Goal: Use online tool/utility: Utilize a website feature to perform a specific function

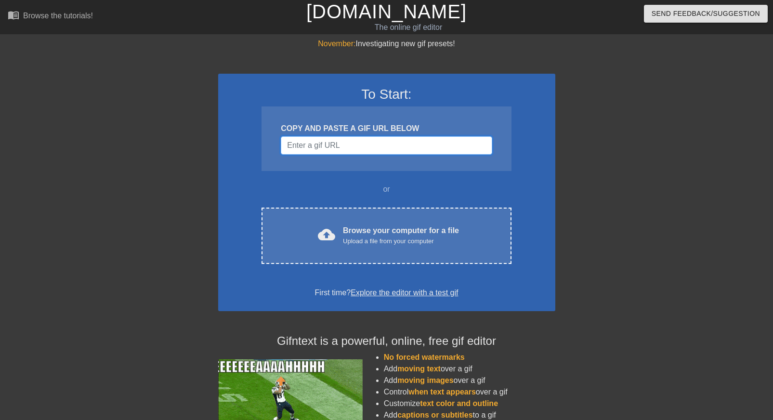
click at [356, 145] on input "Username" at bounding box center [386, 145] width 211 height 18
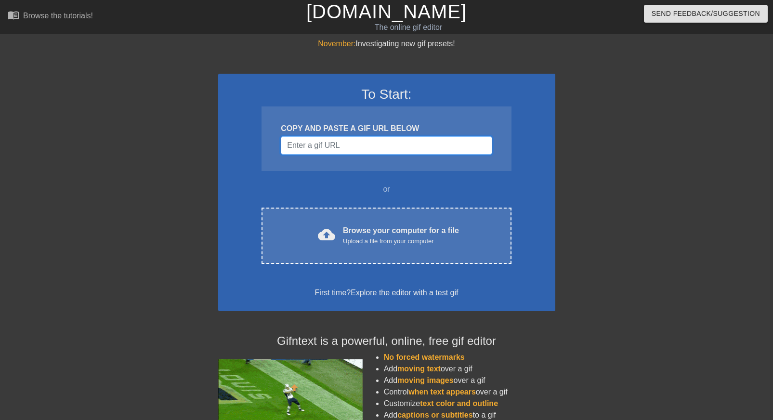
scroll to position [94, 0]
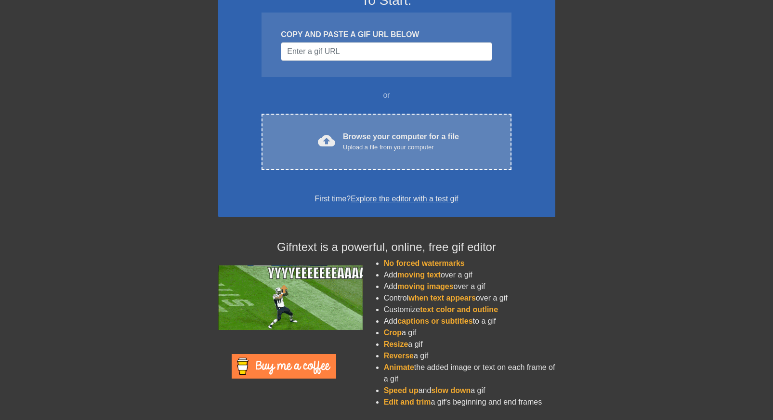
click at [400, 131] on div "Browse your computer for a file Upload a file from your computer" at bounding box center [401, 141] width 116 height 21
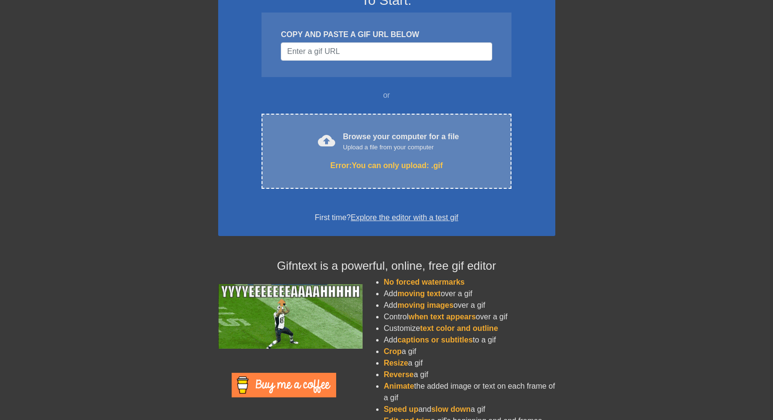
click at [330, 143] on span "cloud_upload" at bounding box center [326, 140] width 17 height 17
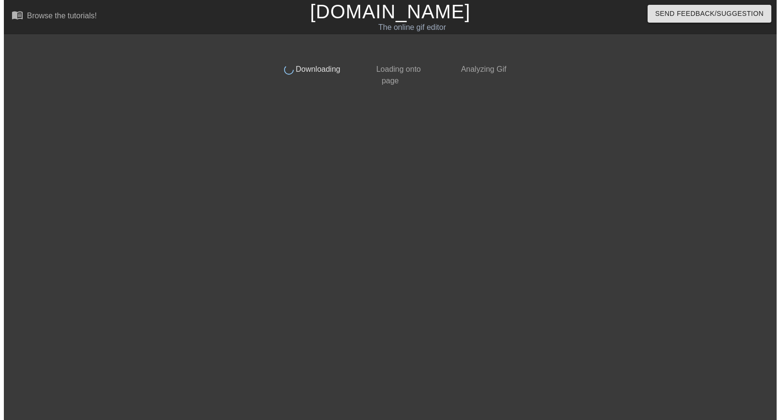
scroll to position [0, 0]
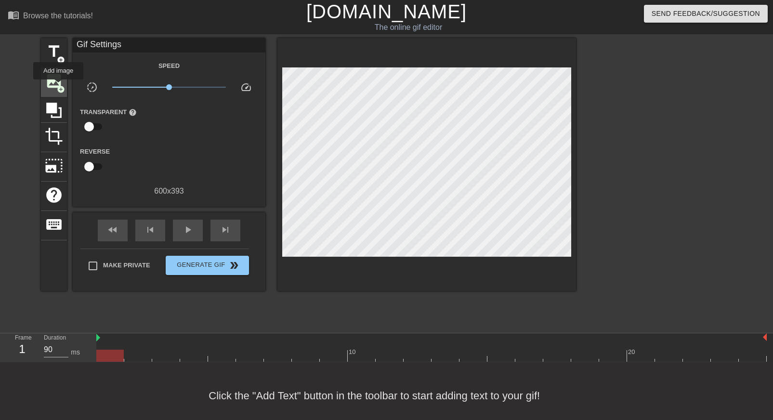
click at [58, 86] on span "add_circle" at bounding box center [61, 89] width 8 height 8
click at [52, 87] on span "image" at bounding box center [54, 81] width 18 height 18
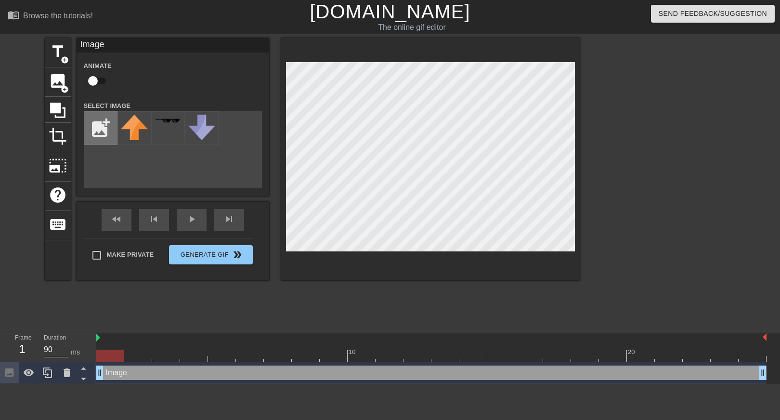
click at [104, 131] on input "file" at bounding box center [100, 128] width 33 height 33
type input "C:\fakepath\aguma-removebg-preview.png"
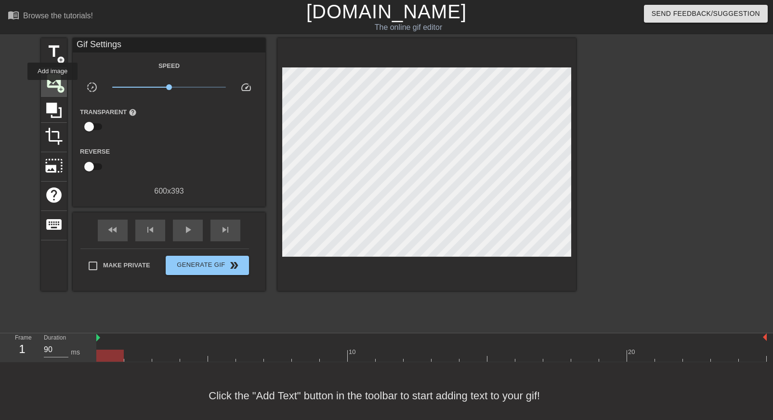
click at [52, 87] on span "image" at bounding box center [54, 81] width 18 height 18
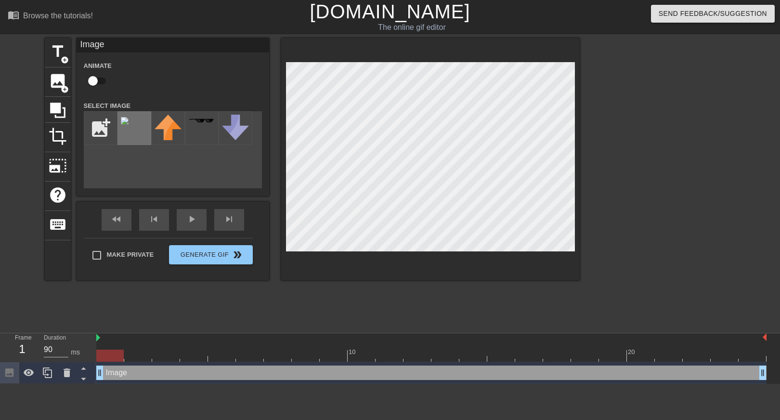
click at [129, 123] on img at bounding box center [125, 121] width 8 height 8
click at [133, 354] on div at bounding box center [431, 356] width 670 height 12
click at [167, 352] on div at bounding box center [431, 356] width 670 height 12
click at [193, 351] on div at bounding box center [431, 356] width 670 height 12
click at [220, 352] on div at bounding box center [431, 356] width 670 height 12
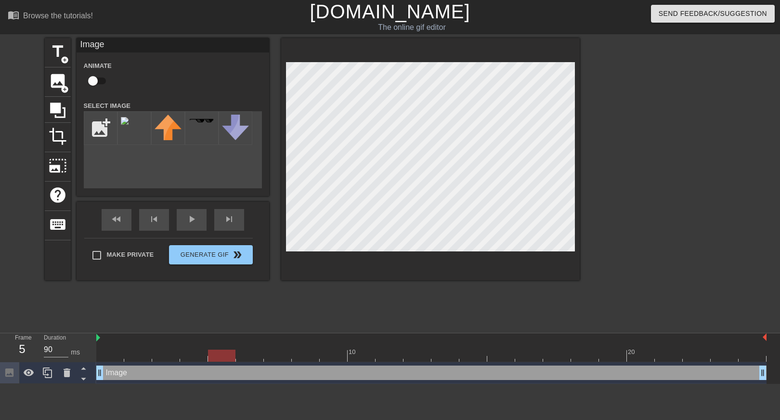
click at [253, 351] on div at bounding box center [431, 356] width 670 height 12
click at [277, 350] on div at bounding box center [431, 356] width 670 height 12
click at [306, 350] on div at bounding box center [431, 356] width 670 height 12
click at [336, 347] on div at bounding box center [334, 349] width 28 height 12
click at [362, 349] on div "10" at bounding box center [362, 349] width 28 height 12
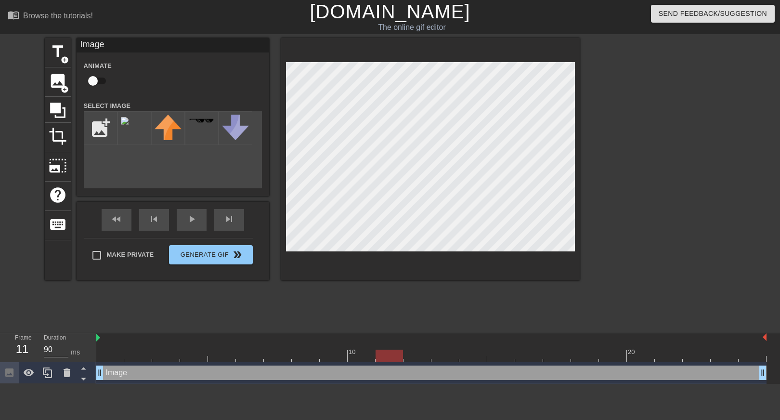
click at [389, 353] on div at bounding box center [431, 356] width 670 height 12
click at [420, 353] on div at bounding box center [431, 356] width 670 height 12
click at [372, 349] on div "10" at bounding box center [362, 349] width 28 height 12
click at [397, 349] on div at bounding box center [390, 349] width 28 height 12
click at [365, 350] on div at bounding box center [431, 356] width 670 height 12
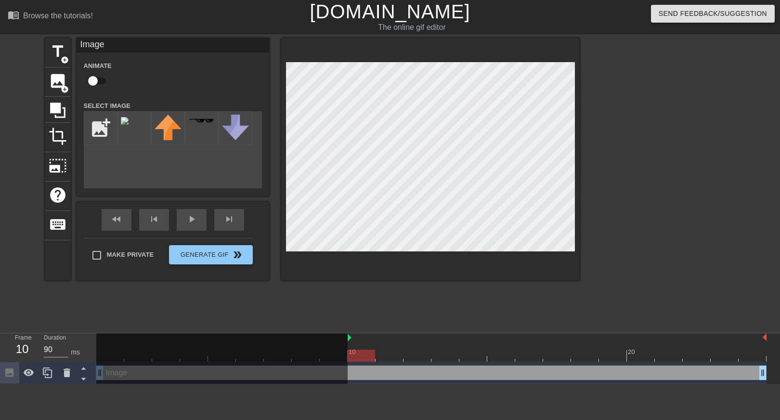
drag, startPoint x: 98, startPoint y: 337, endPoint x: 346, endPoint y: 339, distance: 248.5
click at [346, 339] on div "10 20" at bounding box center [431, 347] width 670 height 28
click at [316, 344] on div at bounding box center [221, 359] width 251 height 52
click at [334, 350] on div at bounding box center [221, 359] width 251 height 52
drag, startPoint x: 347, startPoint y: 341, endPoint x: 202, endPoint y: 340, distance: 145.0
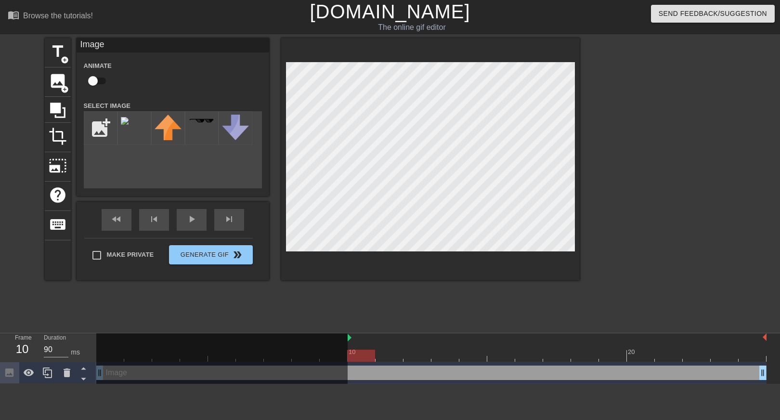
click at [202, 340] on div at bounding box center [221, 359] width 251 height 52
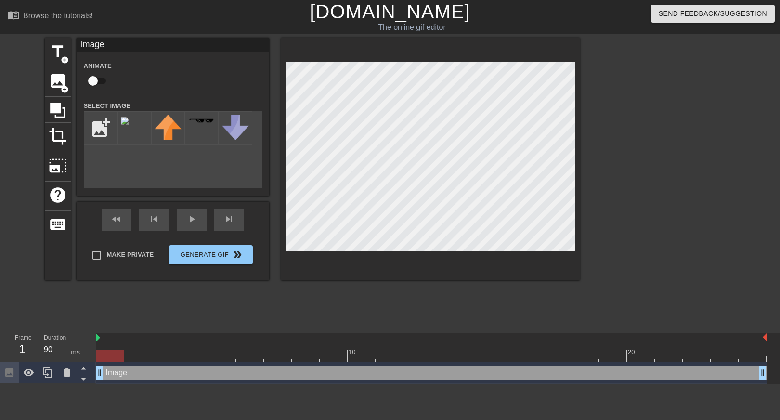
drag, startPoint x: 350, startPoint y: 338, endPoint x: 99, endPoint y: 336, distance: 250.4
click at [134, 358] on div at bounding box center [431, 356] width 670 height 12
click at [167, 353] on div at bounding box center [431, 356] width 670 height 12
click at [197, 354] on div at bounding box center [431, 356] width 670 height 12
click at [171, 355] on div at bounding box center [431, 356] width 670 height 12
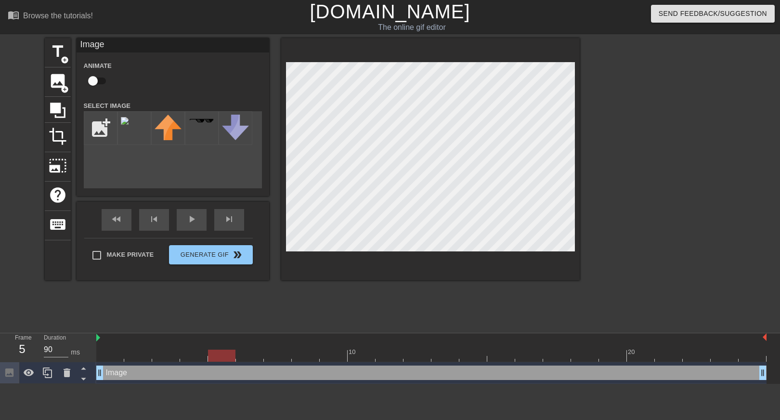
click at [220, 352] on div at bounding box center [431, 356] width 670 height 12
click at [255, 352] on div at bounding box center [431, 356] width 670 height 12
click at [314, 350] on div at bounding box center [431, 356] width 670 height 12
click at [341, 354] on div at bounding box center [431, 356] width 670 height 12
click at [364, 352] on div at bounding box center [431, 356] width 670 height 12
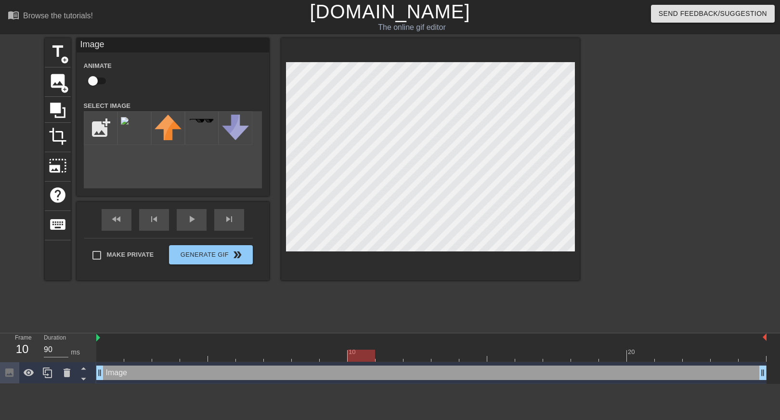
click at [388, 352] on div at bounding box center [431, 356] width 670 height 12
click at [364, 353] on div at bounding box center [431, 356] width 670 height 12
click at [117, 352] on div at bounding box center [431, 356] width 670 height 12
click at [307, 347] on div at bounding box center [306, 349] width 28 height 12
click at [337, 346] on div at bounding box center [334, 349] width 28 height 12
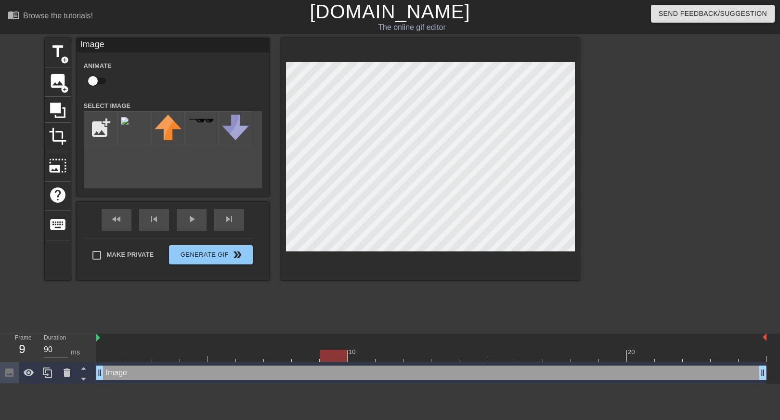
click at [354, 354] on div at bounding box center [431, 356] width 670 height 12
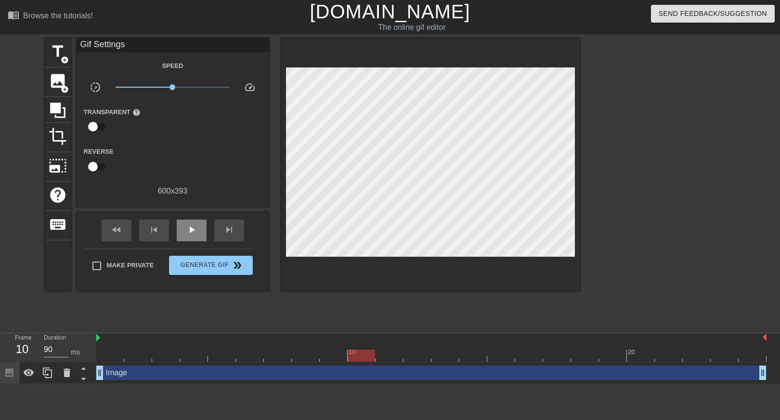
click at [198, 219] on div "fast_rewind skip_previous play_arrow skip_next" at bounding box center [172, 230] width 157 height 36
click at [379, 351] on div at bounding box center [431, 356] width 670 height 12
click at [369, 351] on div at bounding box center [431, 356] width 670 height 12
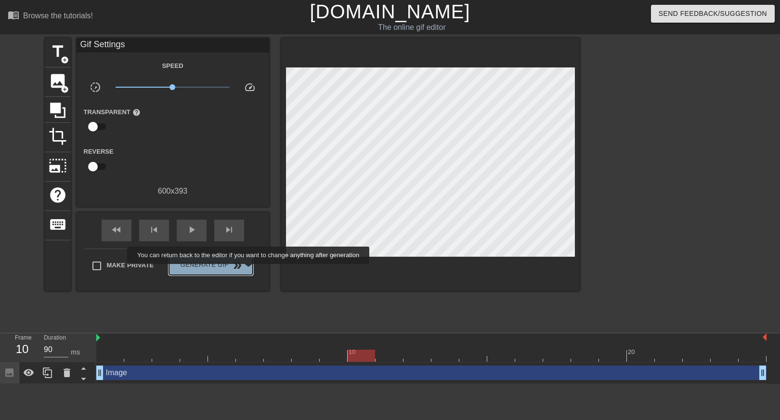
drag, startPoint x: 237, startPoint y: 258, endPoint x: 249, endPoint y: 271, distance: 17.7
click at [249, 271] on button "Generate Gif double_arrow" at bounding box center [210, 265] width 83 height 19
